Goal: Information Seeking & Learning: Compare options

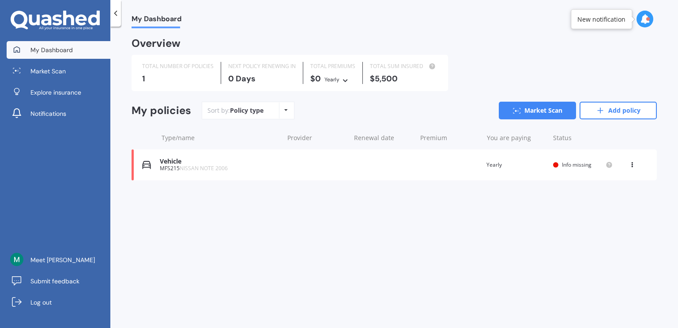
click at [223, 171] on span "NISSAN NOTE 2006" at bounding box center [204, 168] width 48 height 8
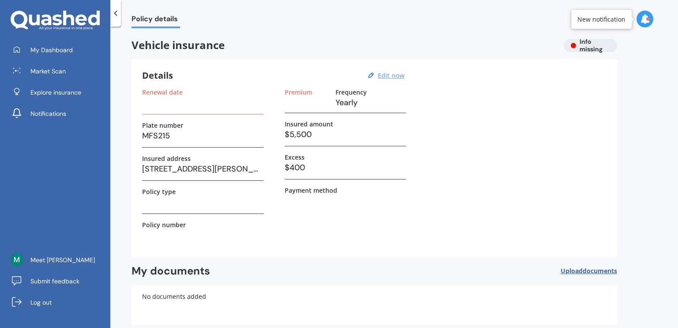
click at [400, 74] on u "Edit now" at bounding box center [391, 75] width 26 height 8
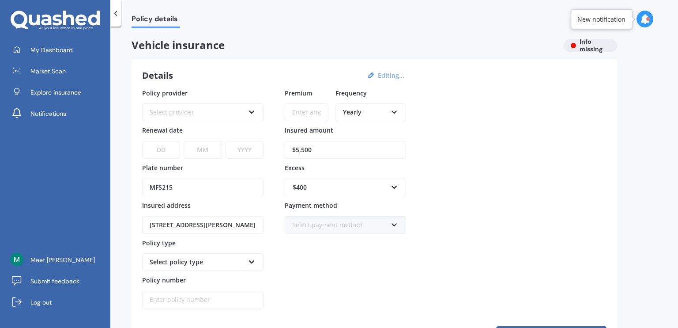
click at [117, 14] on icon at bounding box center [115, 13] width 9 height 9
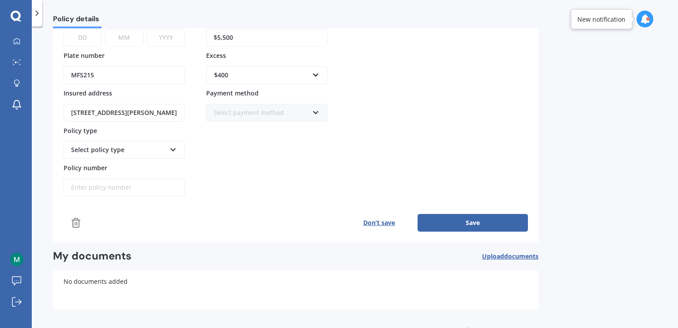
scroll to position [140, 0]
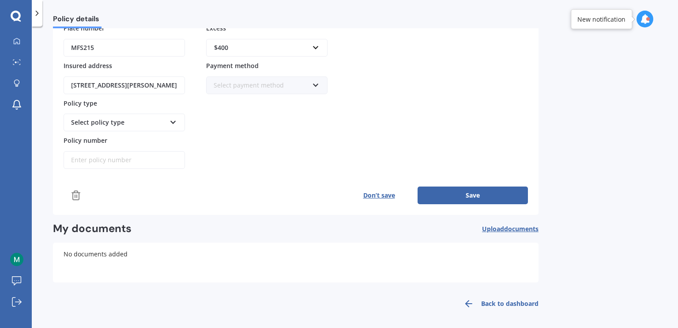
click at [469, 299] on icon at bounding box center [469, 303] width 11 height 11
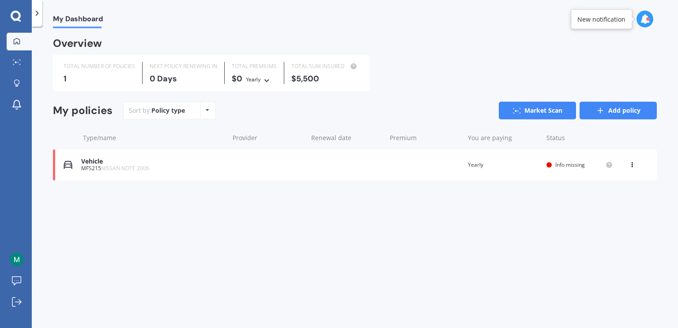
click at [617, 111] on link "Add policy" at bounding box center [618, 111] width 77 height 18
click at [125, 172] on div "Vehicle MFS215 NISSAN NOTE 2006 Renewal date Premium You are paying Yearly Stat…" at bounding box center [355, 164] width 604 height 31
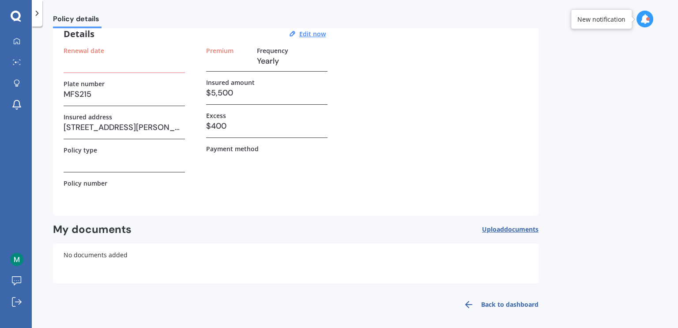
scroll to position [44, 0]
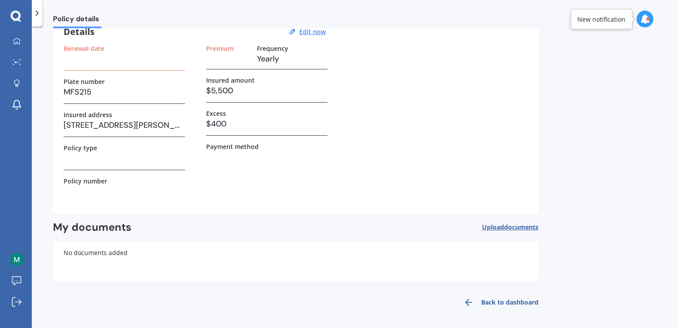
click at [470, 303] on icon at bounding box center [469, 302] width 11 height 11
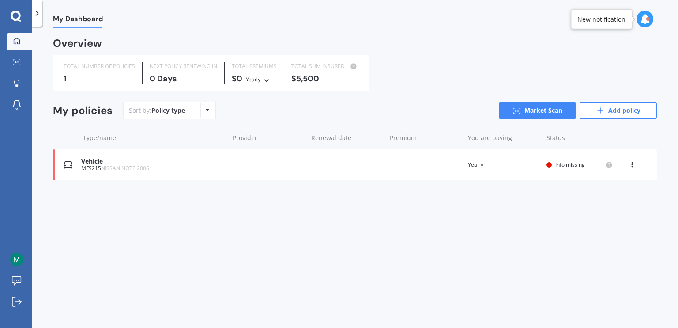
click at [70, 78] on div "1" at bounding box center [100, 78] width 72 height 9
click at [345, 73] on div "TOTAL SUM INSURED $5,500" at bounding box center [325, 73] width 82 height 22
click at [631, 163] on icon at bounding box center [632, 162] width 6 height 5
click at [601, 206] on div "Delete" at bounding box center [612, 199] width 87 height 18
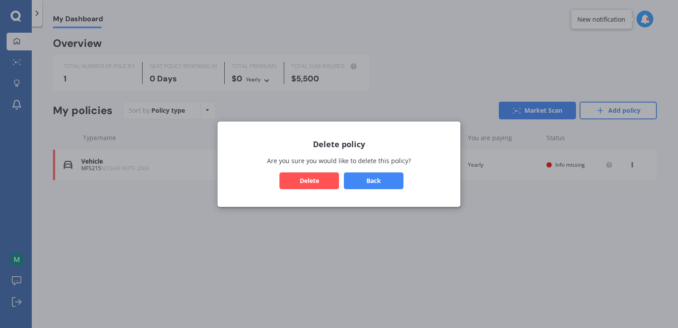
click at [289, 181] on button "Delete" at bounding box center [310, 180] width 60 height 17
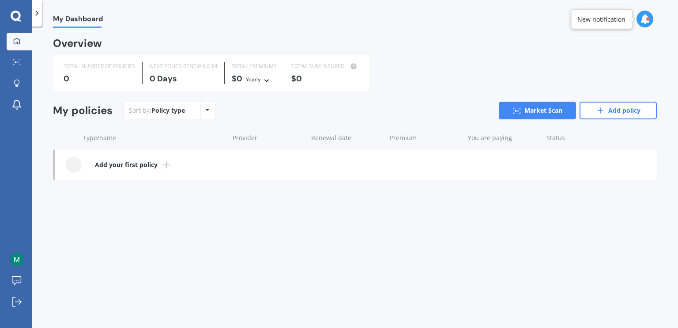
click at [144, 165] on b "Add your first policy" at bounding box center [126, 164] width 63 height 9
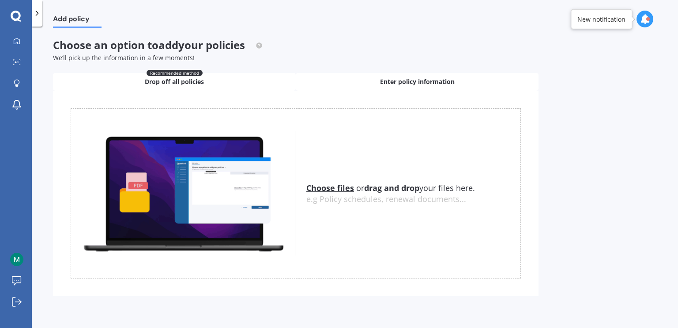
click at [436, 79] on span "Enter policy information" at bounding box center [417, 81] width 75 height 9
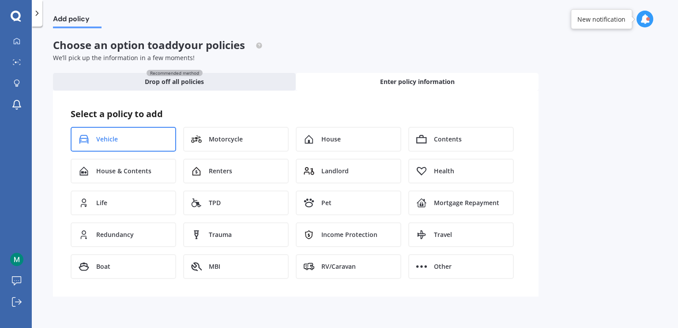
click at [114, 132] on div "Vehicle" at bounding box center [124, 139] width 106 height 25
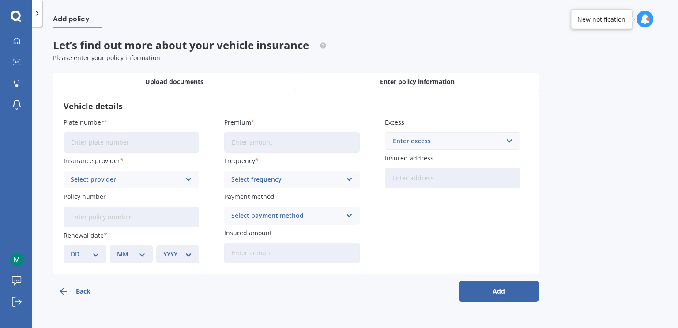
click at [166, 80] on span "Upload documents" at bounding box center [174, 81] width 58 height 9
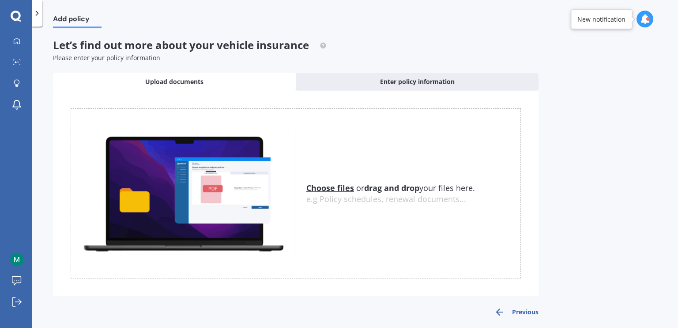
scroll to position [5, 0]
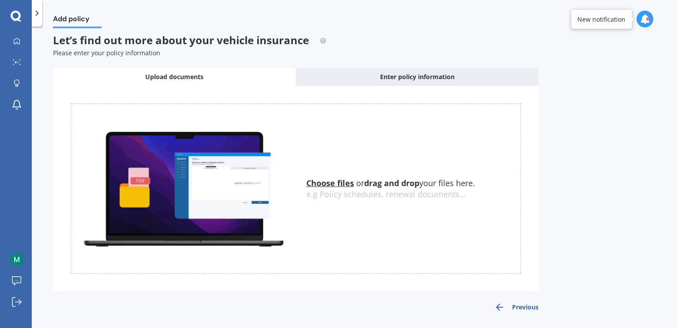
click at [507, 309] on button "Previous" at bounding box center [517, 307] width 44 height 11
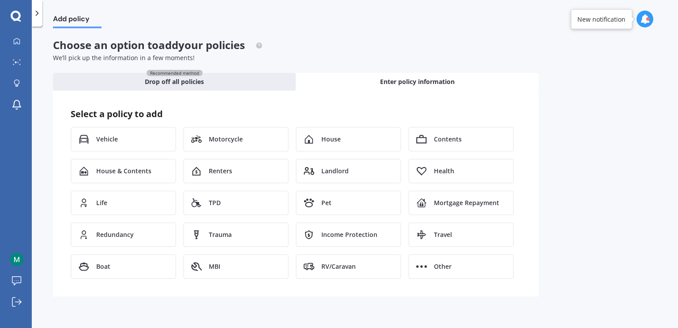
scroll to position [0, 0]
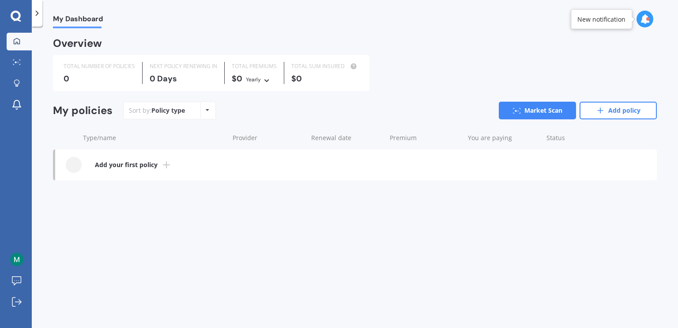
click at [204, 111] on div "Policy type Alphabetical Date added Renewing next" at bounding box center [207, 110] width 14 height 16
click at [592, 115] on link "Add policy" at bounding box center [618, 111] width 77 height 18
click at [511, 110] on link "Market Scan" at bounding box center [537, 111] width 77 height 18
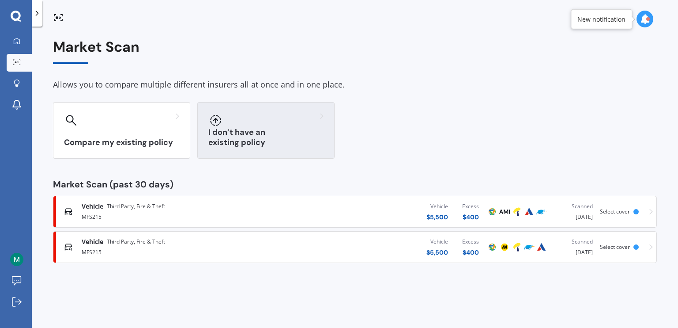
click at [219, 127] on div at bounding box center [215, 120] width 14 height 14
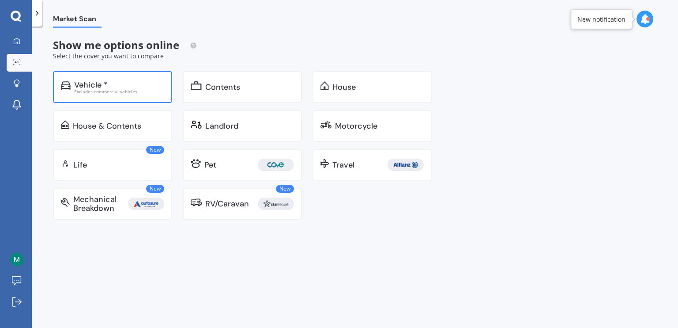
click at [78, 93] on div "Excludes commercial vehicles" at bounding box center [119, 91] width 90 height 4
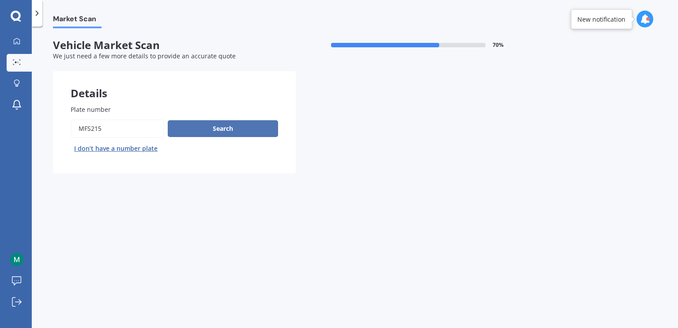
click at [227, 131] on button "Search" at bounding box center [223, 128] width 110 height 17
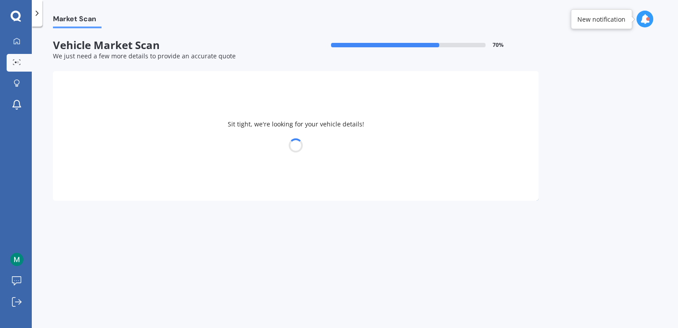
select select "NISSAN"
select select "NOTE"
select select "17"
select select "08"
select select "1999"
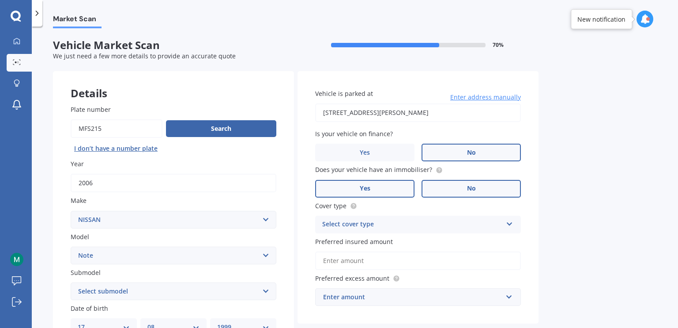
click at [354, 189] on label "Yes" at bounding box center [364, 189] width 99 height 18
click at [0, 0] on input "Yes" at bounding box center [0, 0] width 0 height 0
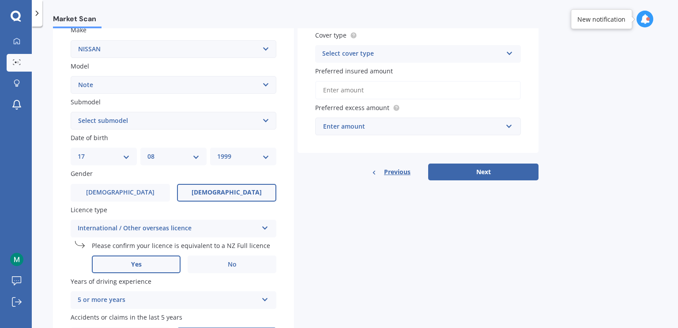
scroll to position [177, 0]
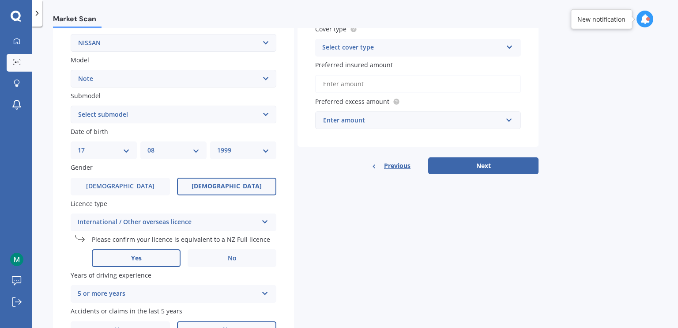
click at [189, 224] on div "International / Other overseas licence" at bounding box center [168, 222] width 180 height 11
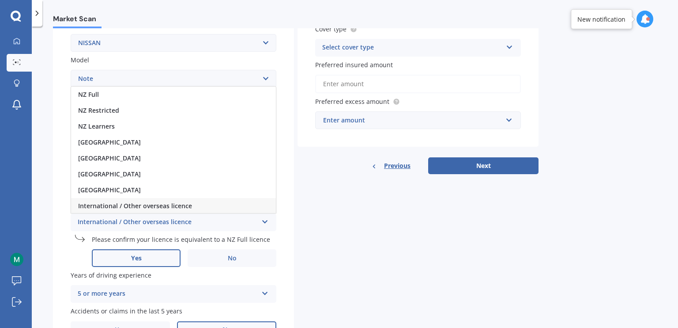
scroll to position [0, 0]
click at [189, 224] on div "International / Other overseas licence" at bounding box center [168, 222] width 180 height 11
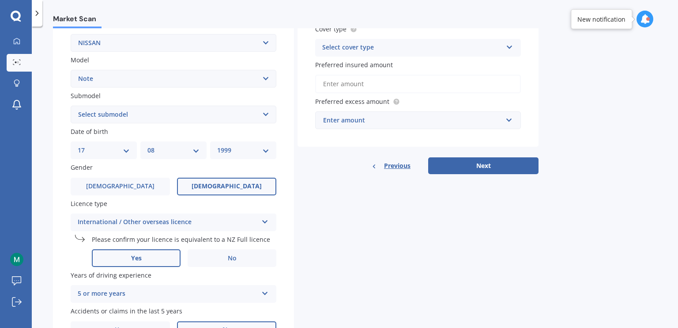
click at [224, 224] on div "International / Other overseas licence" at bounding box center [168, 222] width 180 height 11
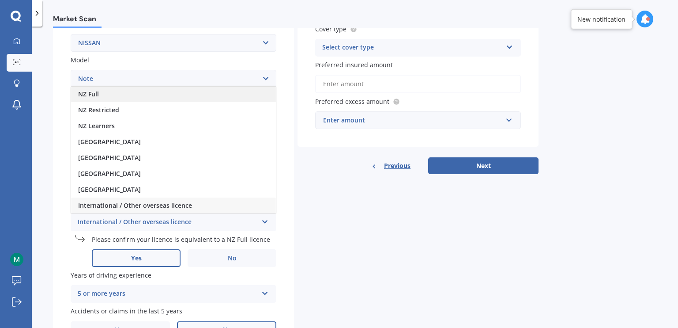
click at [94, 95] on span "NZ Full" at bounding box center [88, 94] width 21 height 8
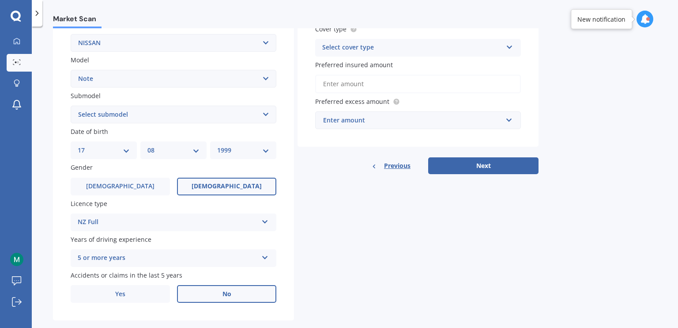
scroll to position [192, 0]
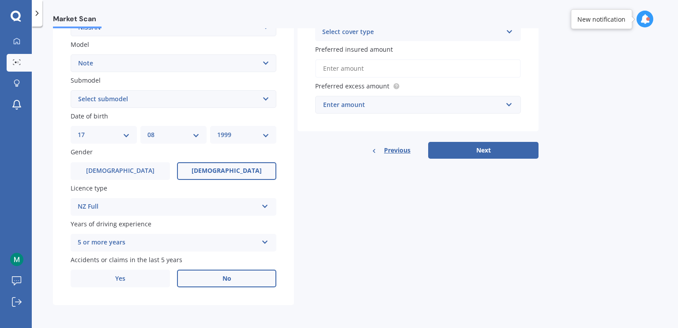
click at [197, 276] on label "No" at bounding box center [226, 278] width 99 height 18
click at [0, 0] on input "No" at bounding box center [0, 0] width 0 height 0
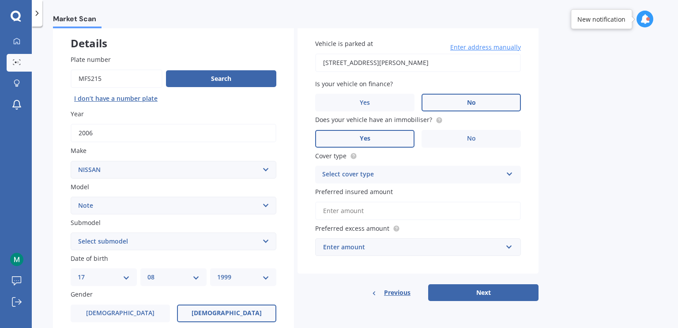
scroll to position [60, 0]
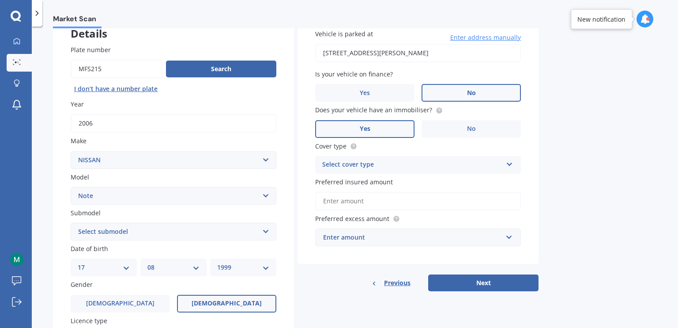
click at [357, 166] on div "Select cover type" at bounding box center [412, 164] width 180 height 11
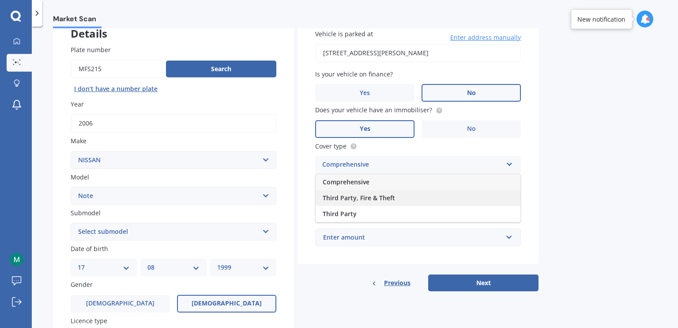
click at [357, 198] on span "Third Party, Fire & Theft" at bounding box center [359, 197] width 72 height 8
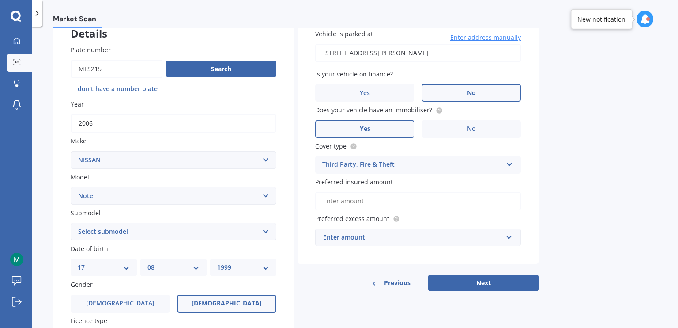
click at [367, 203] on input "Preferred insured amount" at bounding box center [418, 201] width 206 height 19
type input "$5,500"
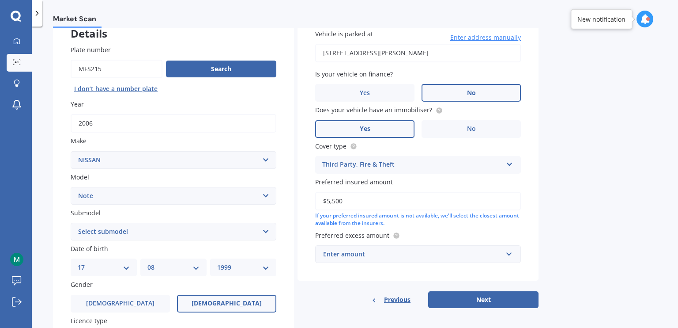
click at [391, 255] on div "Enter amount" at bounding box center [412, 254] width 179 height 10
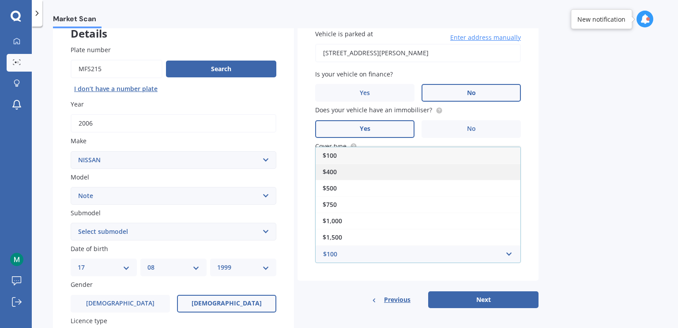
click at [340, 176] on div "$400" at bounding box center [418, 171] width 205 height 16
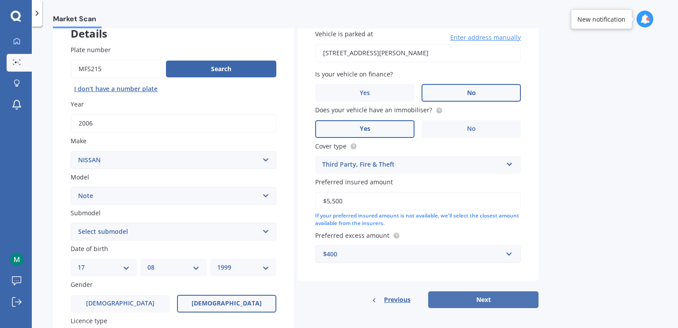
click at [502, 304] on button "Next" at bounding box center [483, 299] width 110 height 17
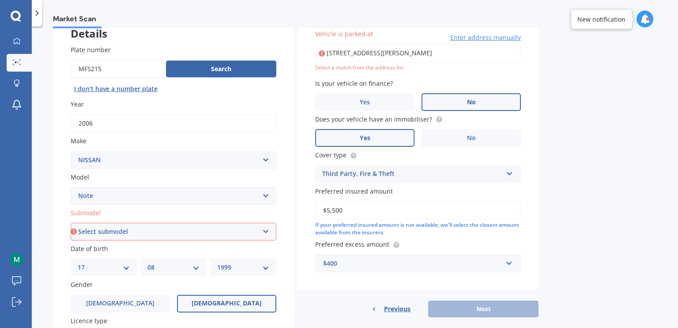
click at [205, 229] on select "Select submodel (All) E-Power Hatchback Non Turbo Station Wagon turbo" at bounding box center [174, 232] width 206 height 18
select select "HATCHBACK NON TURBO"
click at [71, 223] on select "Select submodel (All) E-Power Hatchback Non Turbo Station Wagon turbo" at bounding box center [174, 232] width 206 height 18
type input "[STREET_ADDRESS][PERSON_NAME]"
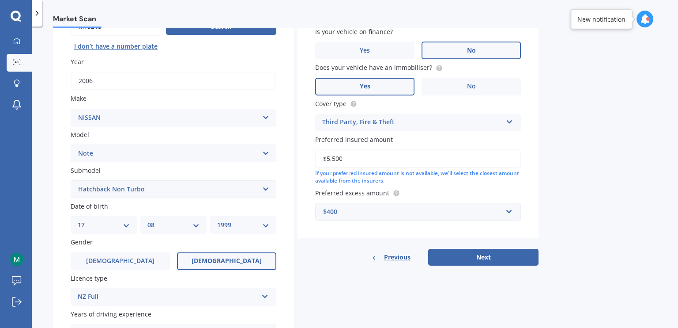
scroll to position [104, 0]
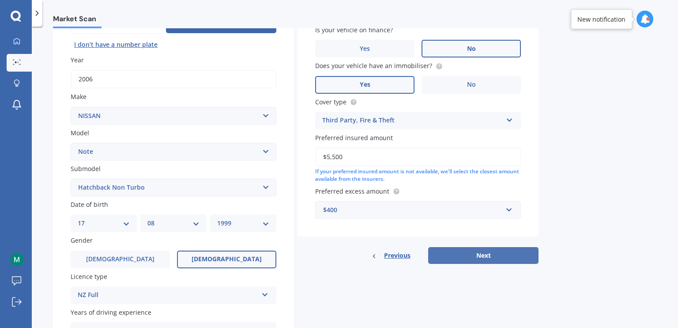
click at [459, 257] on button "Next" at bounding box center [483, 255] width 110 height 17
select select "17"
select select "08"
select select "1999"
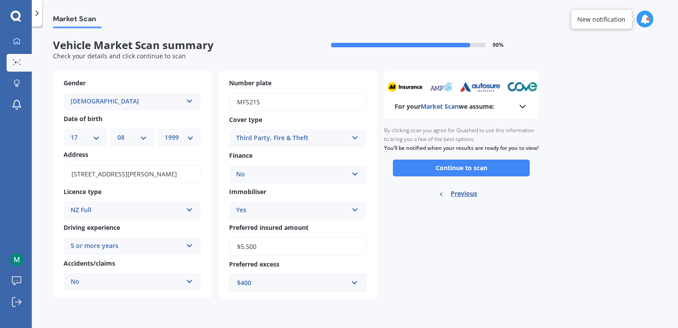
scroll to position [0, 0]
click at [458, 176] on button "Continue to scan" at bounding box center [461, 167] width 137 height 17
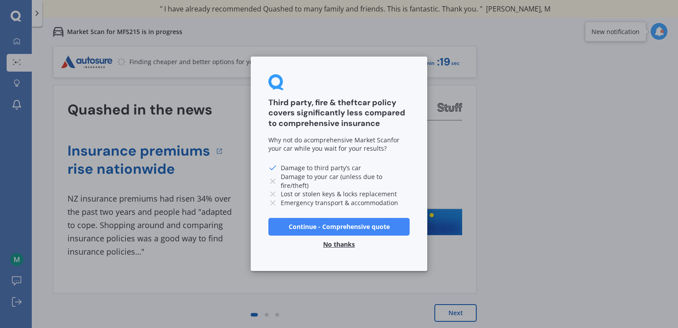
click at [334, 226] on button "Continue - Comprehensive quote" at bounding box center [338, 227] width 141 height 18
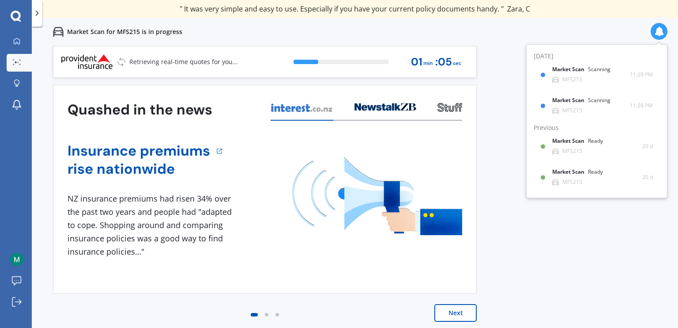
click at [457, 305] on button "Next" at bounding box center [456, 313] width 42 height 18
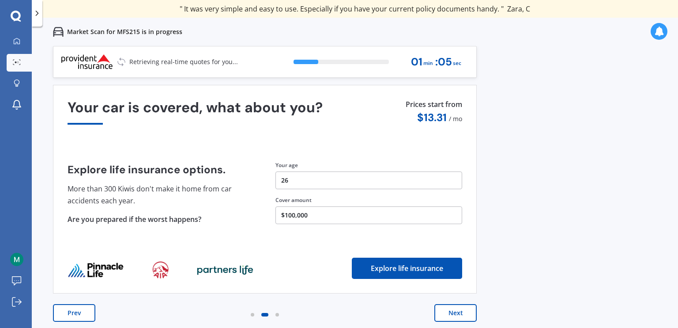
click at [457, 305] on button "Next" at bounding box center [456, 313] width 42 height 18
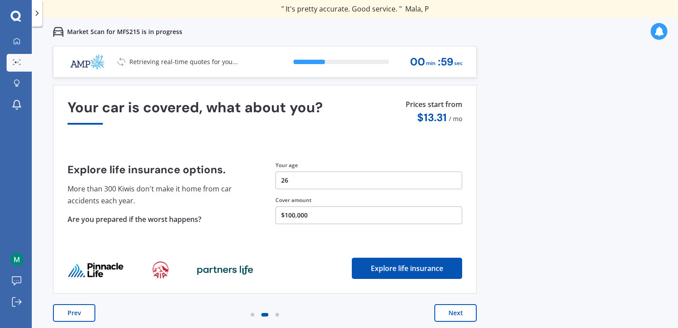
click at [457, 310] on button "Next" at bounding box center [456, 313] width 42 height 18
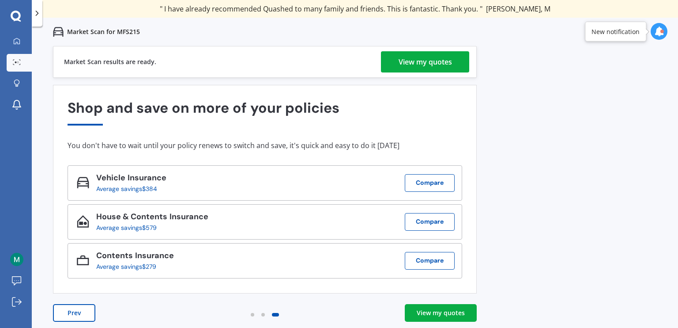
click at [433, 65] on div "View my quotes" at bounding box center [425, 61] width 53 height 21
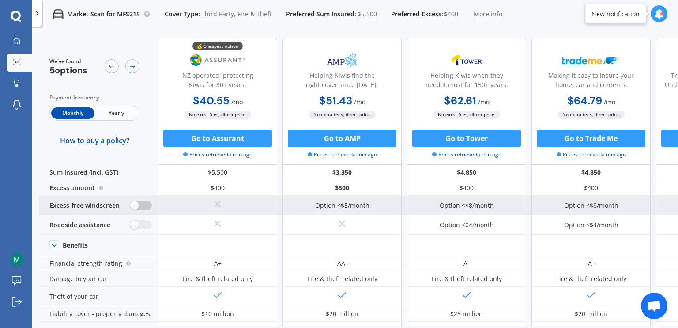
click at [144, 205] on label at bounding box center [141, 204] width 22 height 9
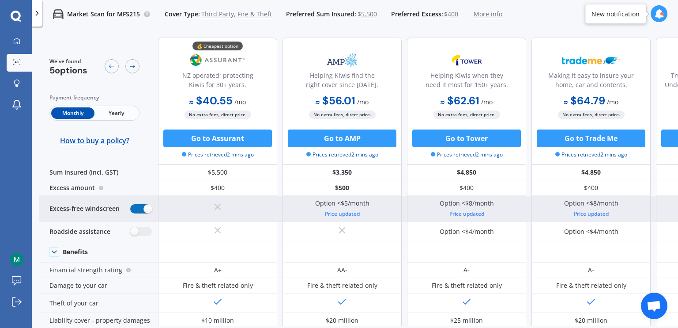
click at [144, 205] on label at bounding box center [141, 208] width 22 height 9
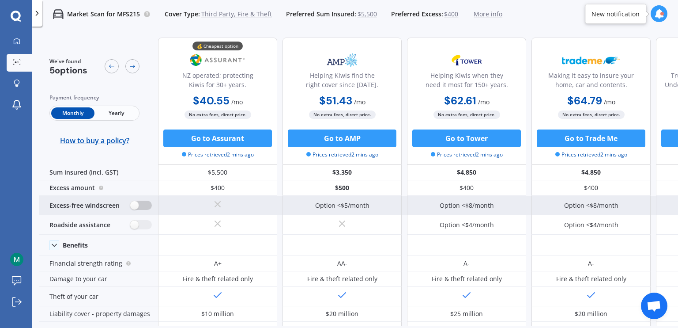
click at [144, 205] on label at bounding box center [141, 204] width 22 height 9
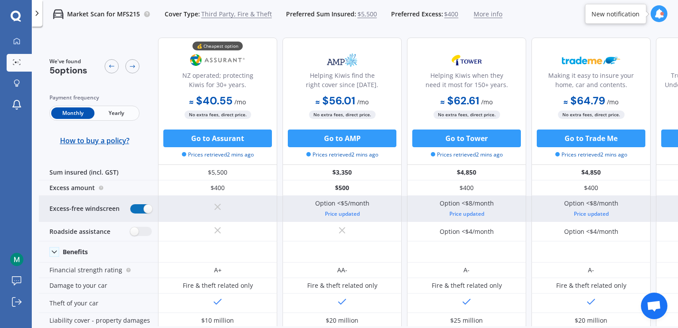
click at [144, 205] on label at bounding box center [141, 208] width 22 height 9
radio input "false"
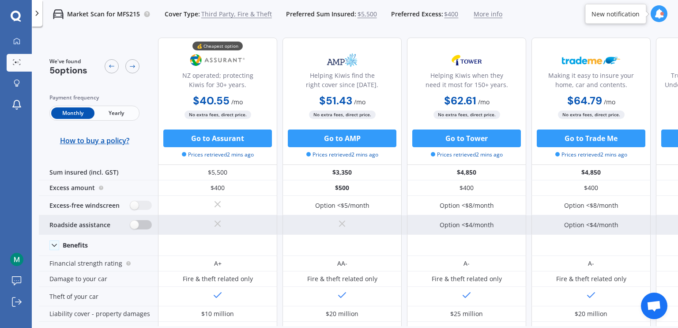
click at [140, 228] on label at bounding box center [141, 224] width 22 height 9
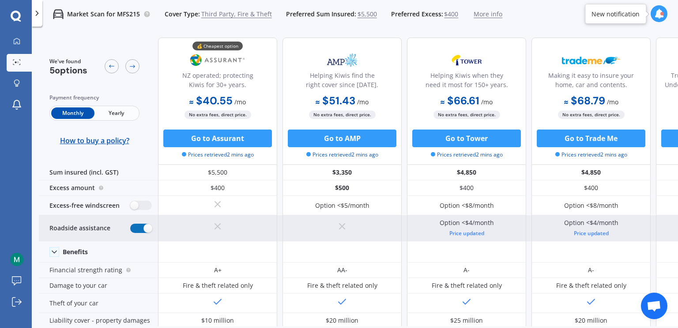
click at [140, 228] on label at bounding box center [141, 227] width 22 height 9
radio input "false"
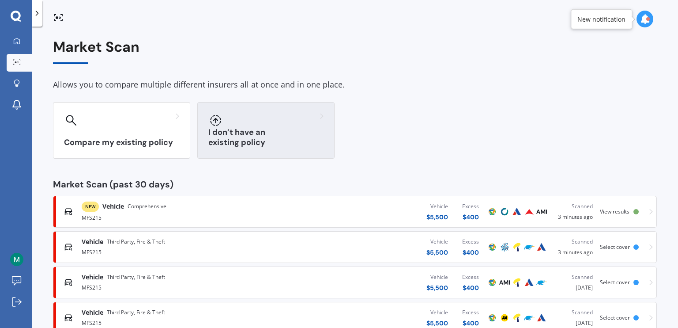
click at [274, 143] on h3 "I don’t have an existing policy" at bounding box center [265, 137] width 115 height 20
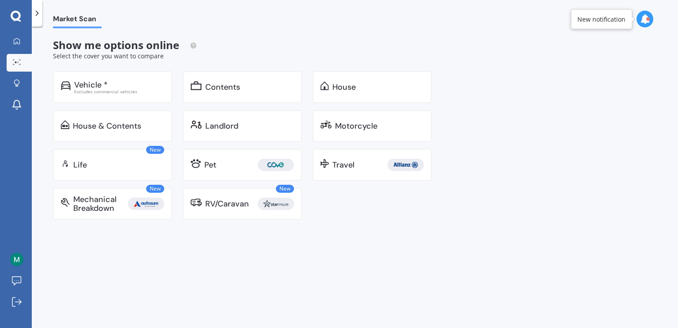
click at [108, 70] on div "Show me options online Select the cover you want to compare Vehicle * Excludes …" at bounding box center [247, 129] width 389 height 181
click at [108, 98] on div "Vehicle * Excludes commercial vehicles" at bounding box center [112, 87] width 119 height 32
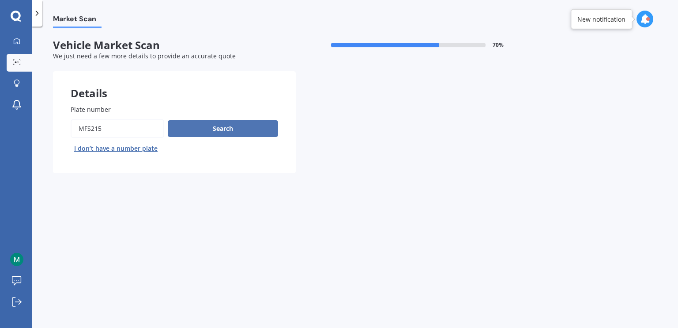
click at [190, 122] on button "Search" at bounding box center [223, 128] width 110 height 17
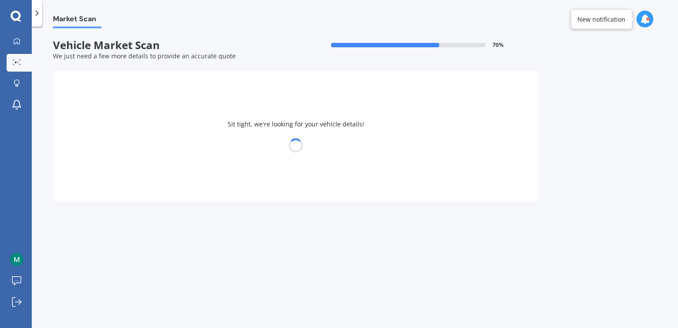
select select "NISSAN"
select select "NOTE"
select select "17"
select select "08"
select select "1999"
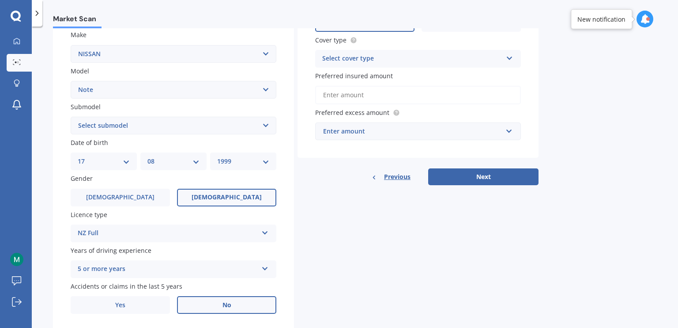
scroll to position [177, 0]
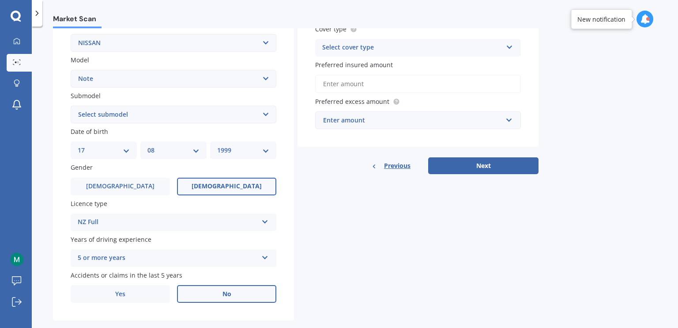
click at [124, 151] on select "DD 01 02 03 04 05 06 07 08 09 10 11 12 13 14 15 16 17 18 19 20 21 22 23 24 25 2…" at bounding box center [104, 150] width 52 height 10
select select "12"
click at [78, 145] on select "DD 01 02 03 04 05 06 07 08 09 10 11 12 13 14 15 16 17 18 19 20 21 22 23 24 25 2…" at bounding box center [104, 150] width 52 height 10
drag, startPoint x: 175, startPoint y: 150, endPoint x: 170, endPoint y: 148, distance: 4.8
click at [175, 150] on select "MM 01 02 03 04 05 06 07 08 09 10 11 12" at bounding box center [173, 150] width 52 height 10
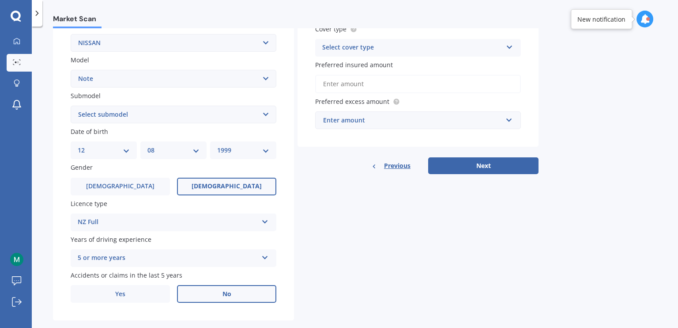
select select "07"
click at [147, 145] on select "MM 01 02 03 04 05 06 07 08 09 10 11 12" at bounding box center [173, 150] width 52 height 10
click at [232, 141] on div "YYYY 2025 2024 2023 2022 2021 2020 2019 2018 2017 2016 2015 2014 2013 2012 2011…" at bounding box center [243, 150] width 66 height 18
click at [232, 153] on select "YYYY 2025 2024 2023 2022 2021 2020 2019 2018 2017 2016 2015 2014 2013 2012 2011…" at bounding box center [243, 150] width 52 height 10
select select "2003"
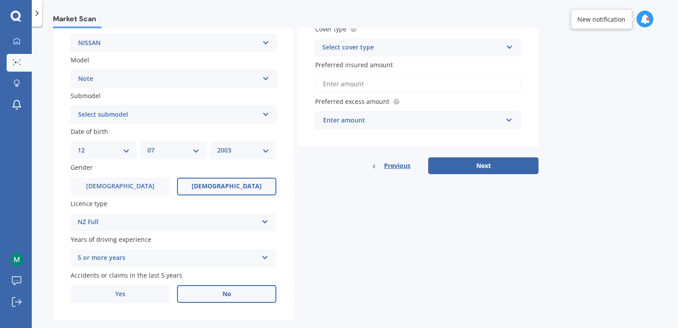
click at [217, 145] on select "YYYY 2025 2024 2023 2022 2021 2020 2019 2018 2017 2016 2015 2014 2013 2012 2011…" at bounding box center [243, 150] width 52 height 10
click at [142, 187] on label "[DEMOGRAPHIC_DATA]" at bounding box center [120, 187] width 99 height 18
click at [0, 0] on input "[DEMOGRAPHIC_DATA]" at bounding box center [0, 0] width 0 height 0
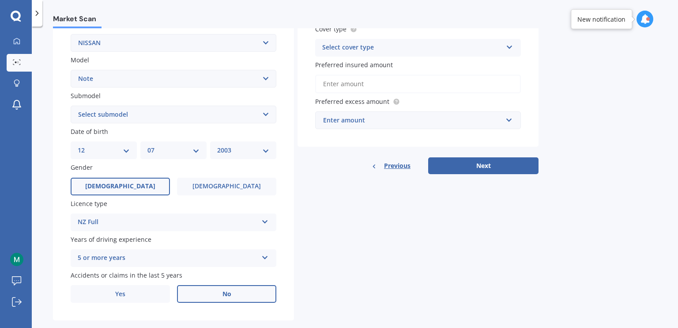
click at [158, 226] on div "NZ Full" at bounding box center [168, 222] width 180 height 11
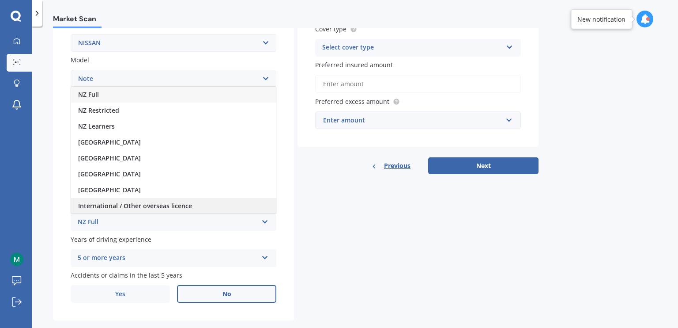
click at [145, 204] on span "International / Other overseas licence" at bounding box center [135, 205] width 114 height 8
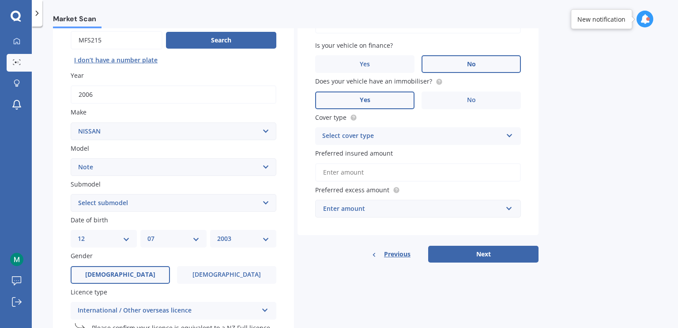
scroll to position [88, 0]
click at [214, 202] on select "Select submodel (All) E-Power Hatchback Non Turbo Station Wagon turbo" at bounding box center [174, 203] width 206 height 18
select select "HATCHBACK NON TURBO"
click at [71, 194] on select "Select submodel (All) E-Power Hatchback Non Turbo Station Wagon turbo" at bounding box center [174, 203] width 206 height 18
click at [421, 132] on div "Select cover type" at bounding box center [412, 136] width 180 height 11
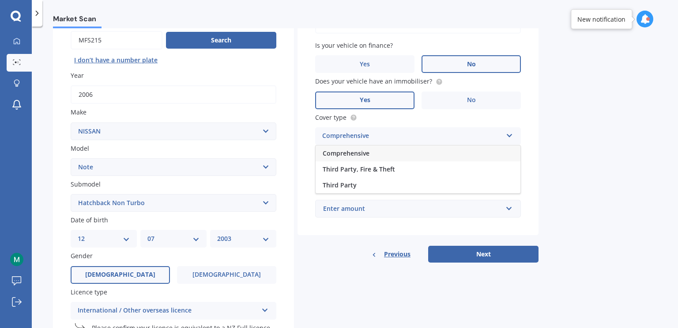
click at [373, 173] on div "Third Party, Fire & Theft" at bounding box center [418, 169] width 205 height 16
click at [391, 182] on div "Vehicle is parked at [STREET_ADDRESS][PERSON_NAME] Enter address manually Is yo…" at bounding box center [418, 109] width 241 height 253
click at [389, 177] on input "Preferred insured amount" at bounding box center [418, 172] width 206 height 19
type input "$5,500"
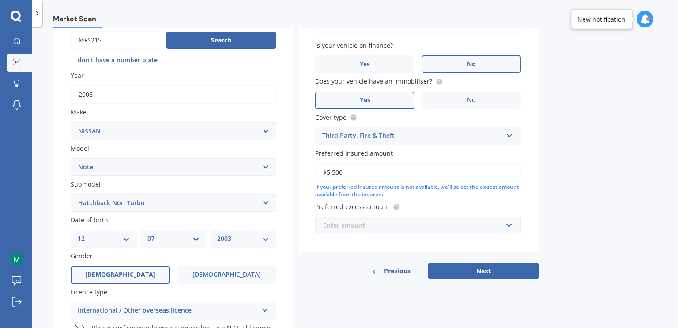
click at [399, 231] on input "text" at bounding box center [415, 225] width 198 height 17
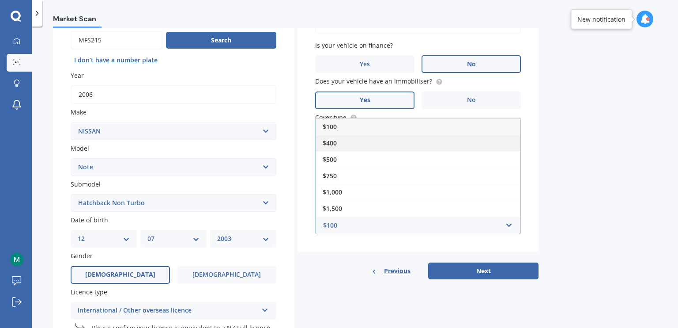
click at [362, 145] on div "$400" at bounding box center [418, 143] width 205 height 16
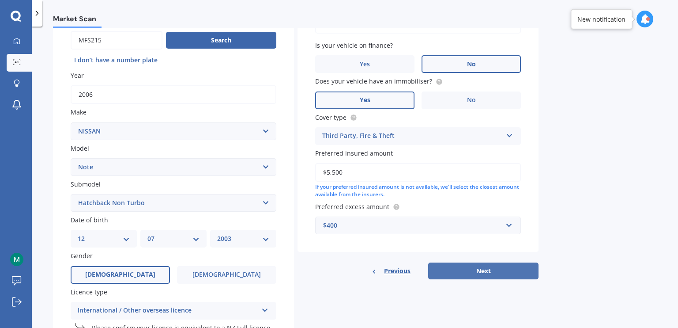
click at [448, 274] on button "Next" at bounding box center [483, 270] width 110 height 17
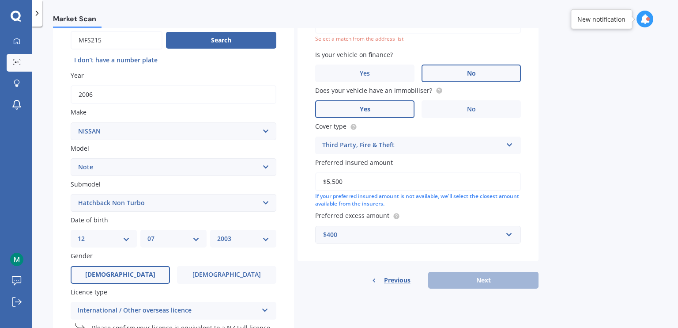
scroll to position [60, 0]
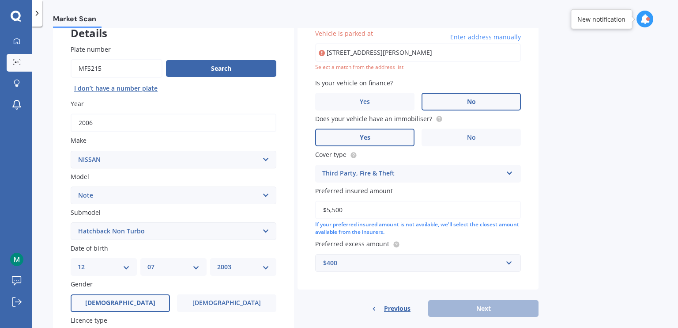
type input "[STREET_ADDRESS][PERSON_NAME]"
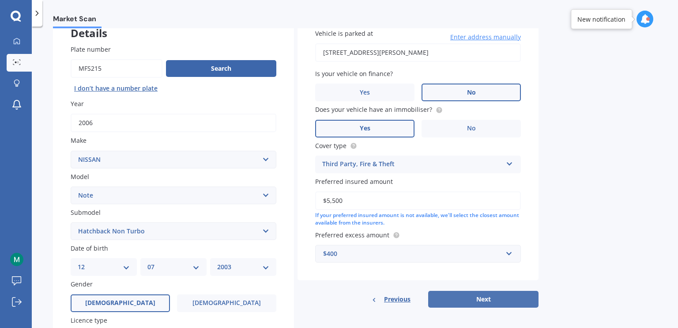
click at [457, 294] on button "Next" at bounding box center [483, 299] width 110 height 17
select select "12"
select select "07"
select select "2003"
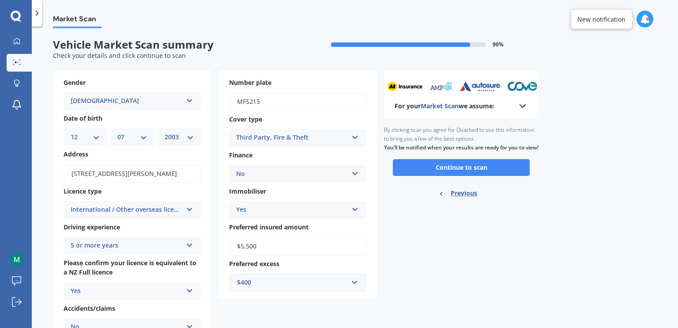
scroll to position [0, 0]
click at [456, 176] on button "Continue to scan" at bounding box center [461, 167] width 137 height 17
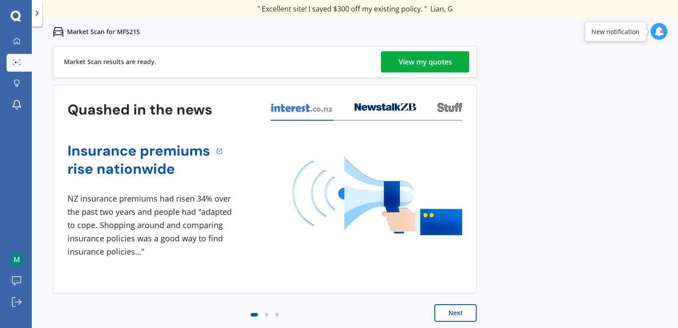
click at [405, 63] on div "View my quotes" at bounding box center [425, 61] width 53 height 21
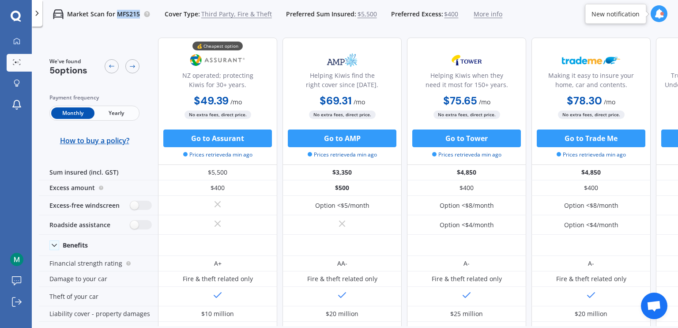
drag, startPoint x: 116, startPoint y: 16, endPoint x: 138, endPoint y: 15, distance: 22.1
click at [138, 15] on p "Market Scan for MFS215" at bounding box center [103, 14] width 73 height 9
copy p "MFS215"
